Goal: Task Accomplishment & Management: Manage account settings

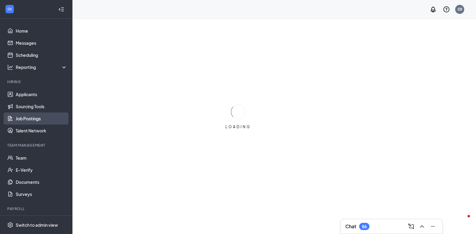
click at [38, 116] on link "Job Postings" at bounding box center [42, 118] width 52 height 12
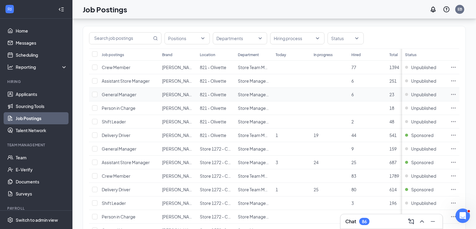
scroll to position [121, 0]
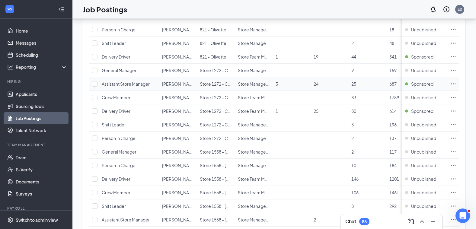
click at [456, 84] on icon "Ellipses" at bounding box center [453, 83] width 5 height 1
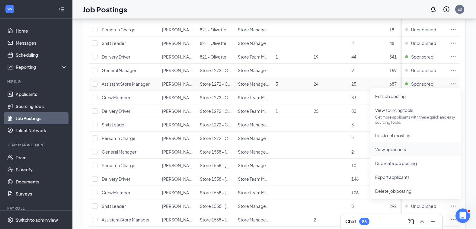
click at [380, 150] on span "View applicants" at bounding box center [390, 149] width 31 height 5
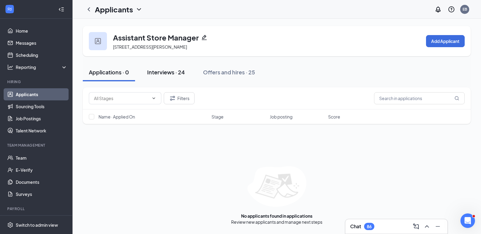
click at [164, 77] on button "Interviews · 24" at bounding box center [166, 72] width 50 height 18
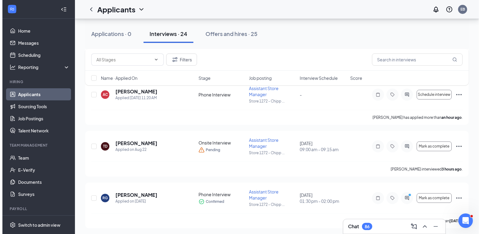
scroll to position [242, 0]
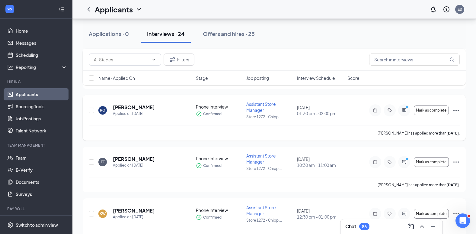
click at [456, 112] on icon "Ellipses" at bounding box center [456, 110] width 7 height 7
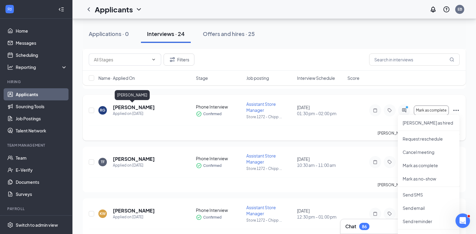
click at [129, 105] on h5 "[PERSON_NAME]" at bounding box center [134, 107] width 42 height 7
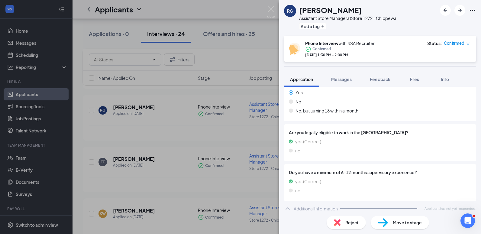
scroll to position [129, 0]
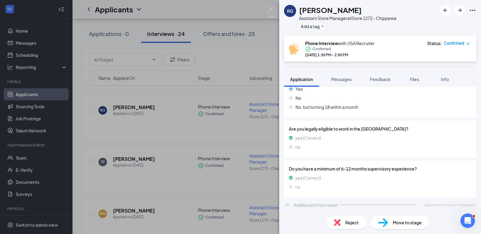
click at [339, 225] on img at bounding box center [337, 222] width 7 height 7
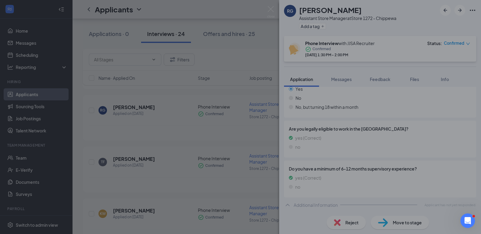
scroll to position [126, 0]
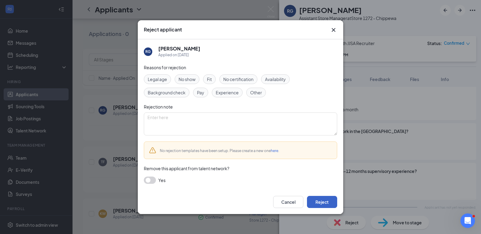
click at [314, 198] on button "Reject" at bounding box center [322, 202] width 30 height 12
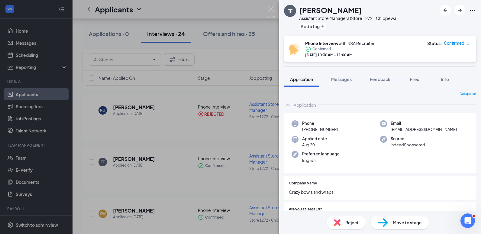
click at [354, 223] on span "Reject" at bounding box center [351, 222] width 13 height 7
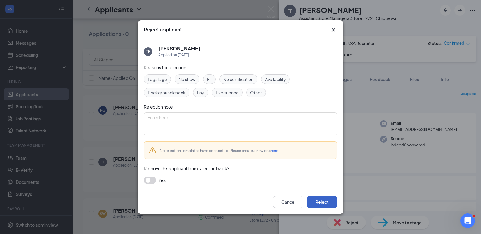
click at [319, 204] on button "Reject" at bounding box center [322, 202] width 30 height 12
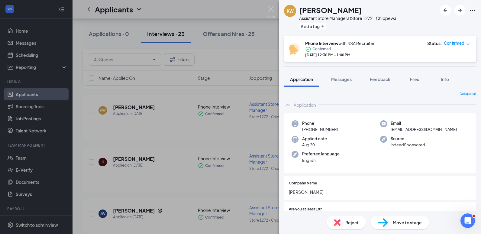
click at [198, 193] on div "KW [PERSON_NAME] Assistant Store Manager at Store 1272 - Chippewa Add a tag Pho…" at bounding box center [240, 117] width 481 height 234
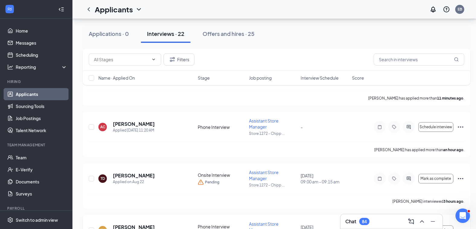
scroll to position [121, 0]
click at [139, 177] on h5 "[PERSON_NAME]" at bounding box center [134, 176] width 42 height 7
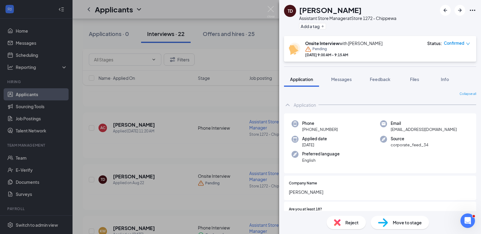
click at [360, 218] on div "Reject" at bounding box center [345, 222] width 39 height 13
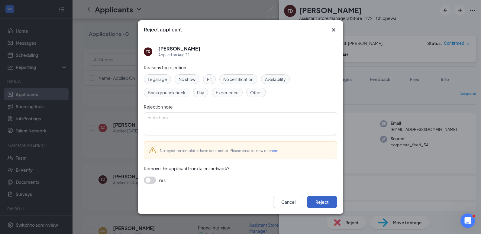
click at [322, 199] on button "Reject" at bounding box center [322, 202] width 30 height 12
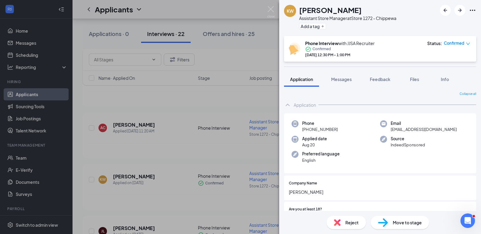
click at [147, 140] on div "KW [PERSON_NAME] Assistant Store Manager at Store 1272 - Chippewa Add a tag Pho…" at bounding box center [240, 117] width 481 height 234
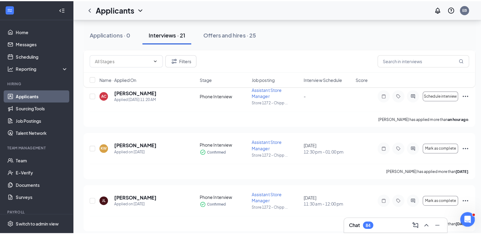
scroll to position [211, 0]
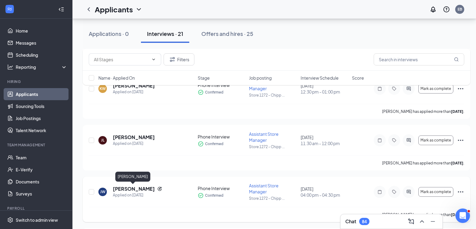
click at [136, 187] on h5 "[PERSON_NAME]" at bounding box center [134, 189] width 42 height 7
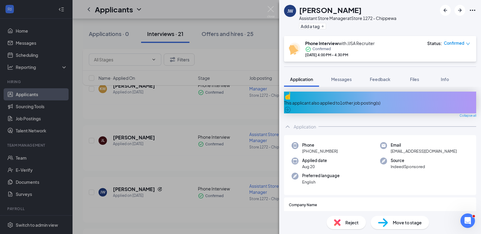
click at [337, 220] on img at bounding box center [337, 222] width 7 height 7
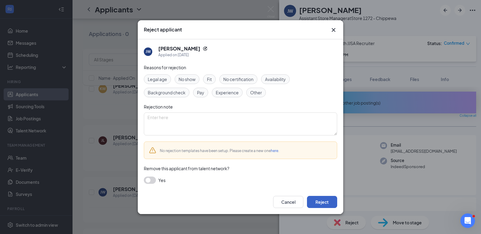
click at [325, 201] on button "Reject" at bounding box center [322, 202] width 30 height 12
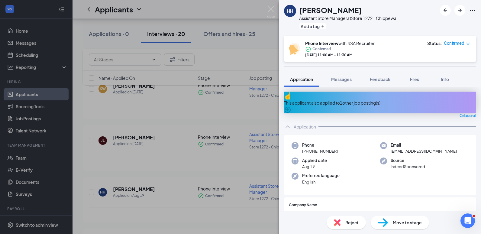
click at [176, 173] on div "HH [PERSON_NAME] Assistant Store Manager at Store 1272 - Chippewa Add a tag Pho…" at bounding box center [240, 117] width 481 height 234
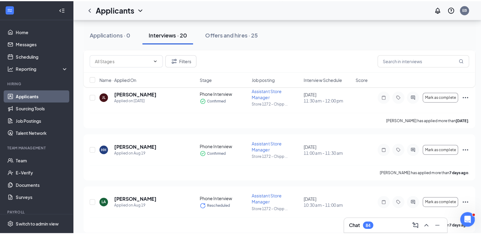
scroll to position [332, 0]
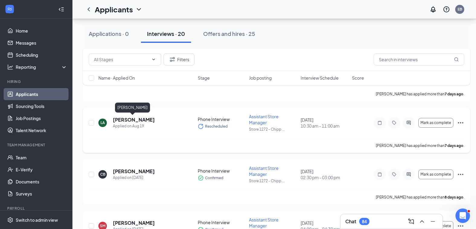
click at [125, 120] on h5 "[PERSON_NAME]" at bounding box center [134, 120] width 42 height 7
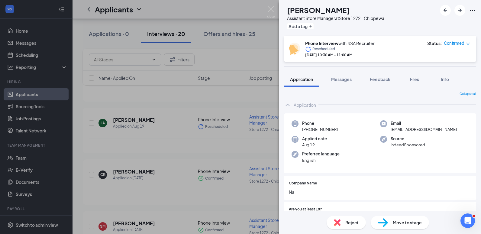
click at [350, 222] on span "Reject" at bounding box center [351, 222] width 13 height 7
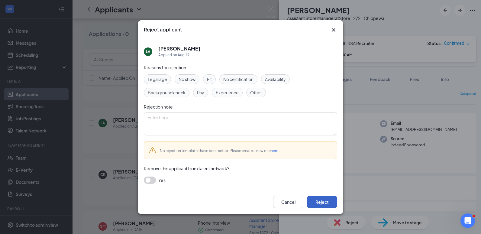
click at [317, 199] on button "Reject" at bounding box center [322, 202] width 30 height 12
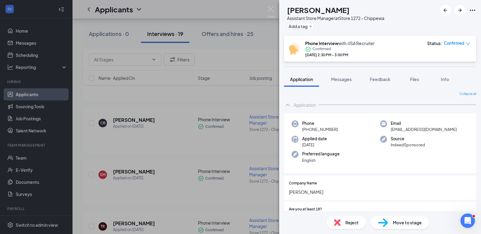
click at [154, 194] on div "CB [PERSON_NAME] Assistant Store Manager at Store 1272 - Chippewa Add a tag Pho…" at bounding box center [240, 117] width 481 height 234
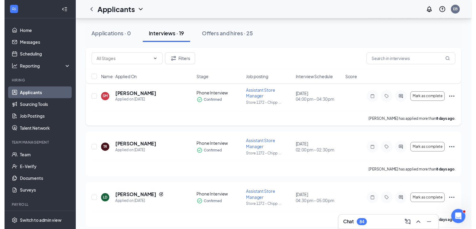
scroll to position [423, 0]
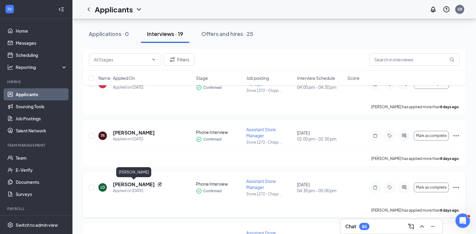
click at [143, 185] on h5 "[PERSON_NAME]" at bounding box center [134, 184] width 42 height 7
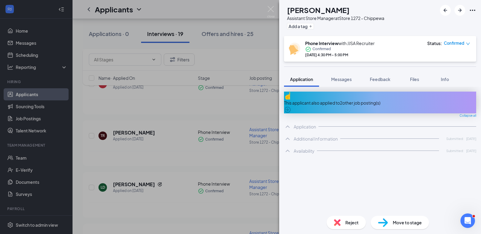
click at [347, 218] on div "Reject" at bounding box center [345, 222] width 39 height 13
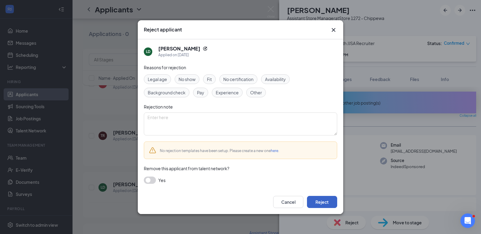
click at [312, 206] on button "Reject" at bounding box center [322, 202] width 30 height 12
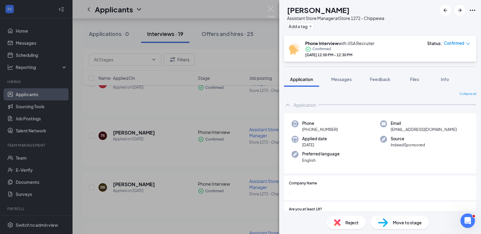
click at [188, 196] on div "BB [PERSON_NAME] Assistant Store Manager at Store 1272 - Chippewa Add a tag Pho…" at bounding box center [240, 117] width 481 height 234
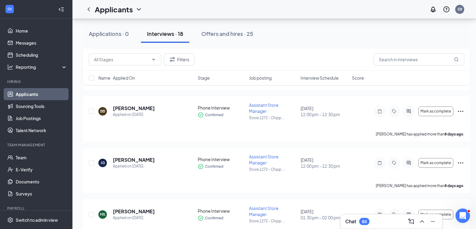
scroll to position [513, 0]
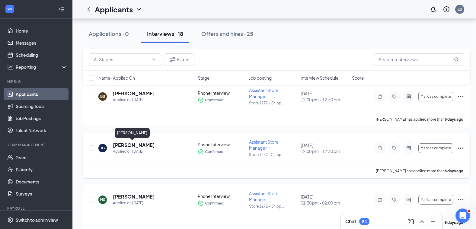
click at [133, 147] on h5 "[PERSON_NAME]" at bounding box center [134, 145] width 42 height 7
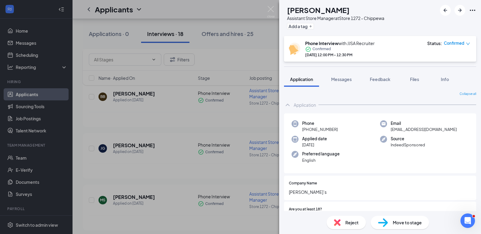
click at [354, 224] on span "Reject" at bounding box center [351, 222] width 13 height 7
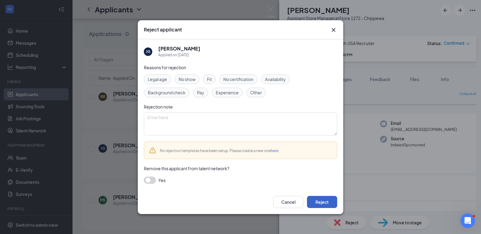
click at [315, 201] on button "Reject" at bounding box center [322, 202] width 30 height 12
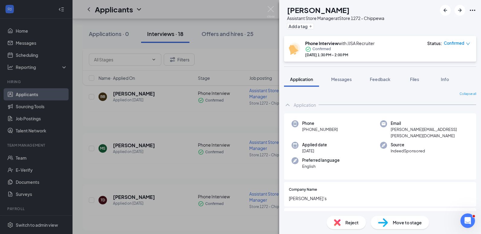
click at [232, 179] on div "[PERSON_NAME] Assistant Store Manager at Store 1272 - Chippewa Add a tag Phone …" at bounding box center [240, 117] width 481 height 234
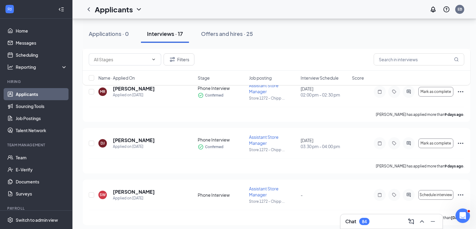
scroll to position [779, 0]
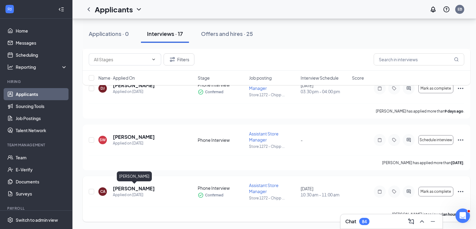
click at [155, 188] on h5 "[PERSON_NAME]" at bounding box center [134, 188] width 42 height 7
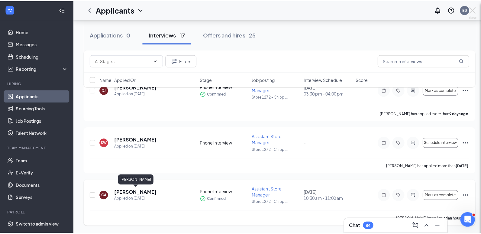
scroll to position [775, 0]
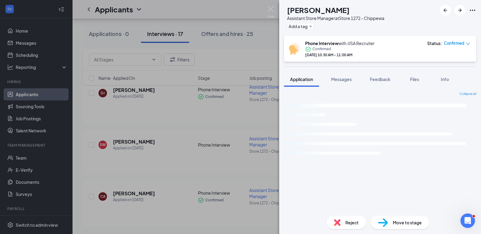
click at [349, 219] on span "Reject" at bounding box center [351, 222] width 13 height 7
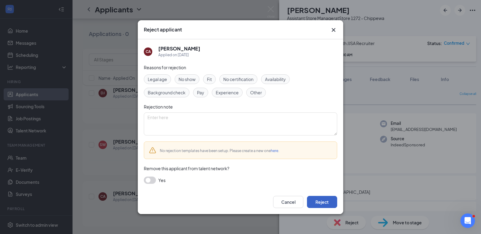
click at [319, 207] on button "Reject" at bounding box center [322, 202] width 30 height 12
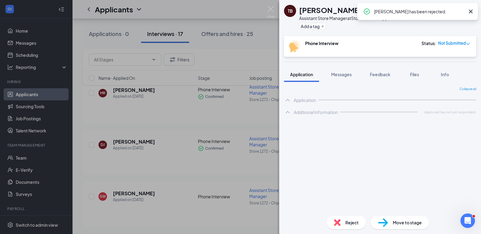
scroll to position [723, 0]
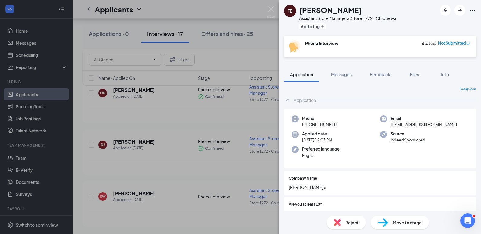
click at [180, 204] on div "TB [PERSON_NAME] Assistant Store Manager at Store 1272 - Chippewa Add a tag Pho…" at bounding box center [240, 117] width 481 height 234
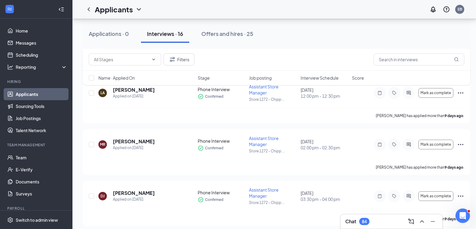
scroll to position [667, 0]
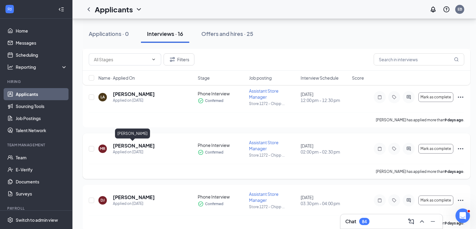
click at [143, 146] on h5 "[PERSON_NAME]" at bounding box center [134, 145] width 42 height 7
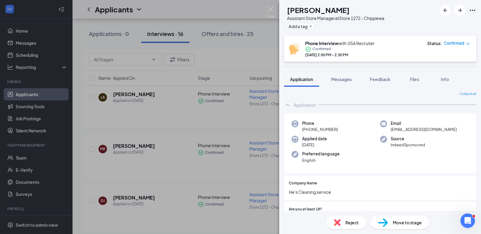
click at [359, 224] on div "Reject" at bounding box center [345, 222] width 39 height 13
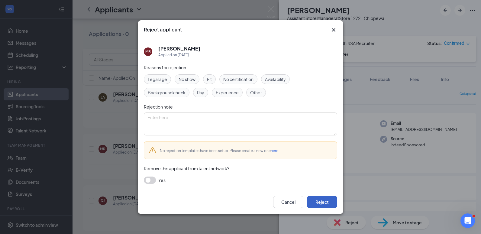
click at [318, 201] on button "Reject" at bounding box center [322, 202] width 30 height 12
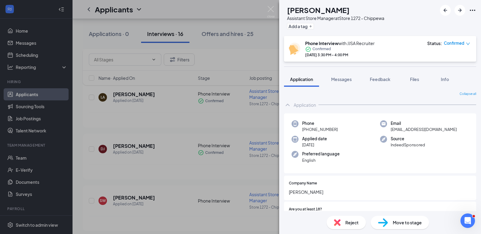
click at [333, 225] on div "Reject" at bounding box center [345, 222] width 39 height 13
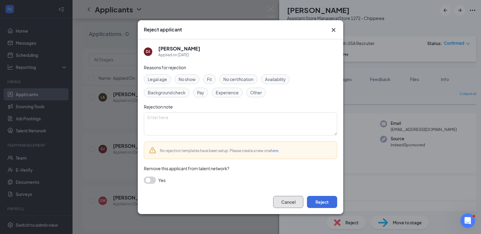
click at [285, 206] on button "Cancel" at bounding box center [288, 202] width 30 height 12
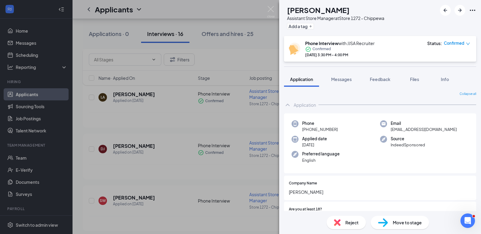
click at [174, 173] on div "DJ [PERSON_NAME] Assistant Store Manager at Store 1272 - Chippewa Add a tag Pho…" at bounding box center [240, 117] width 481 height 234
